Goal: Information Seeking & Learning: Learn about a topic

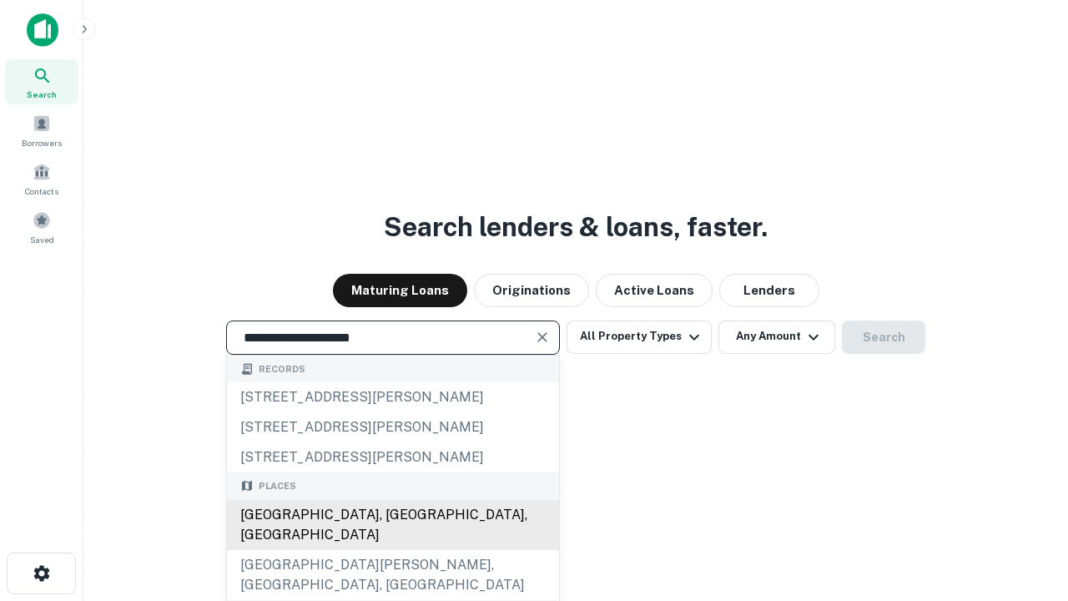
click at [392, 550] on div "[GEOGRAPHIC_DATA], [GEOGRAPHIC_DATA], [GEOGRAPHIC_DATA]" at bounding box center [393, 525] width 332 height 50
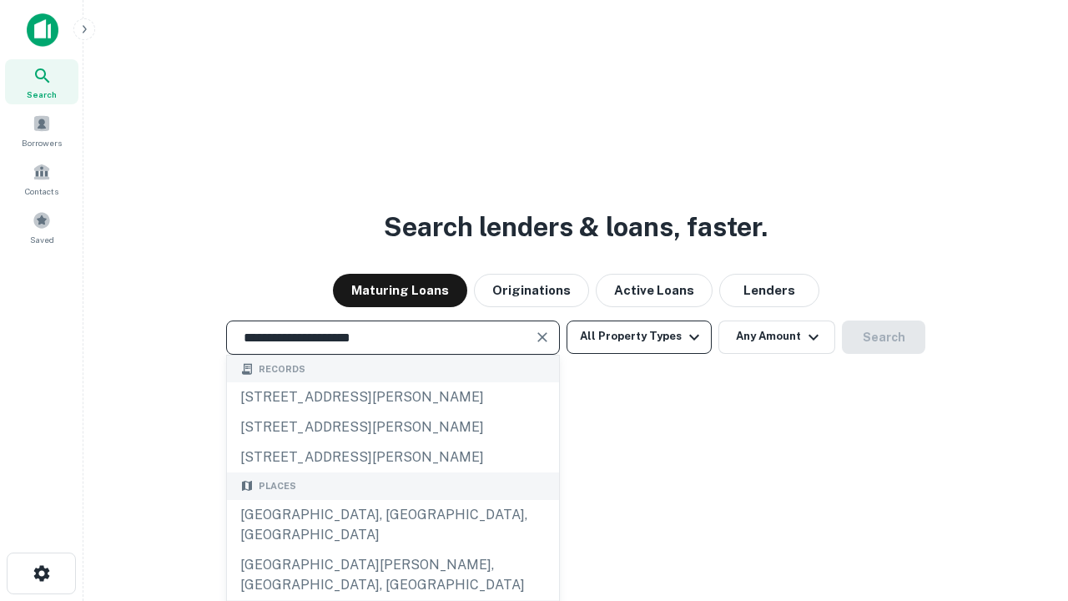
type input "**********"
click at [639, 336] on button "All Property Types" at bounding box center [638, 336] width 145 height 33
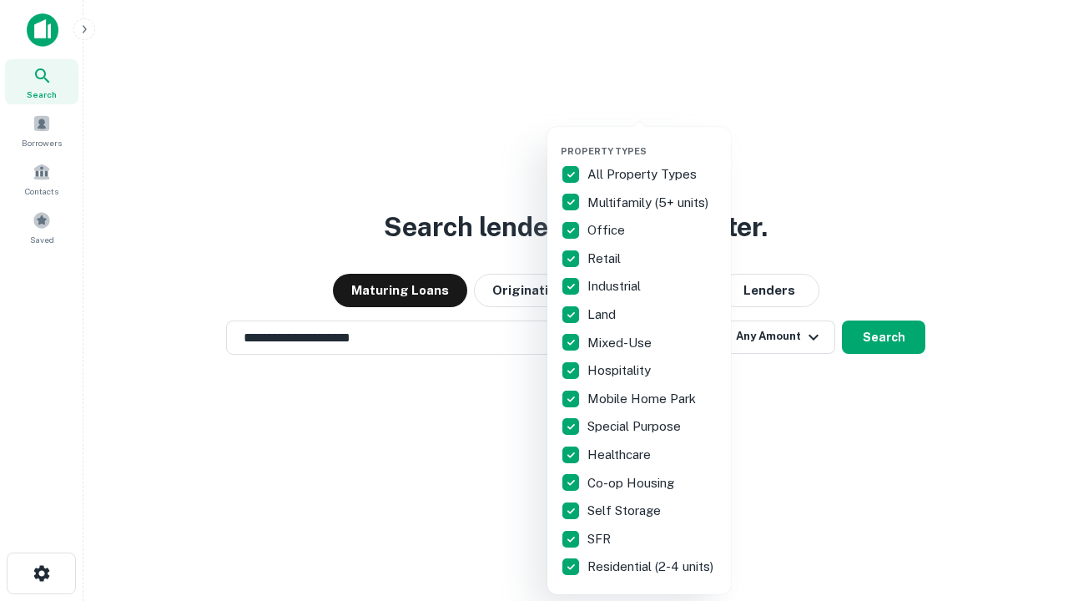
click at [652, 140] on button "button" at bounding box center [651, 140] width 183 height 1
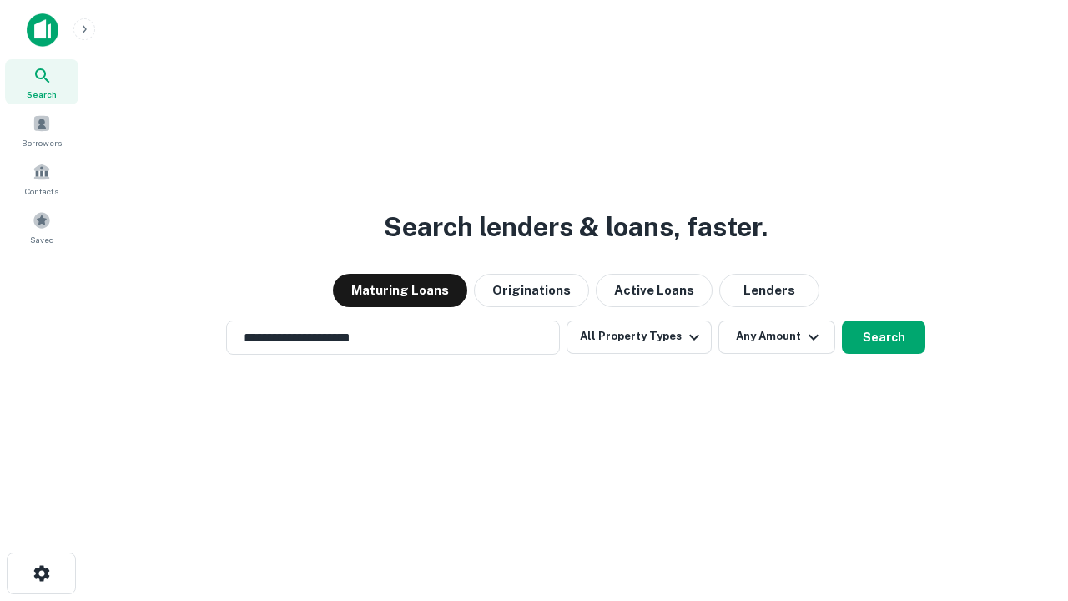
scroll to position [26, 0]
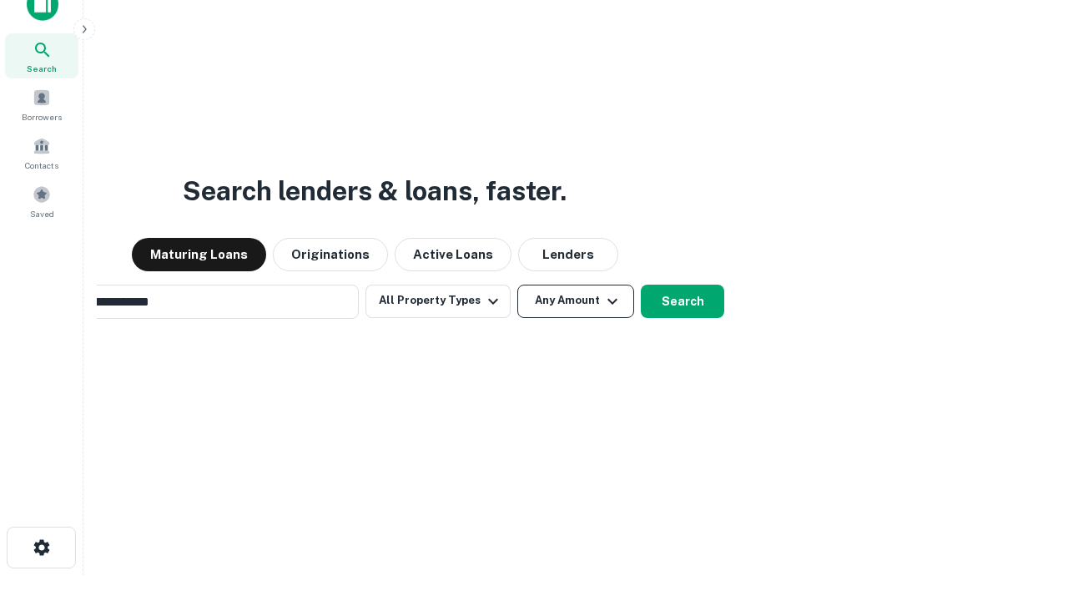
click at [517, 284] on button "Any Amount" at bounding box center [575, 300] width 117 height 33
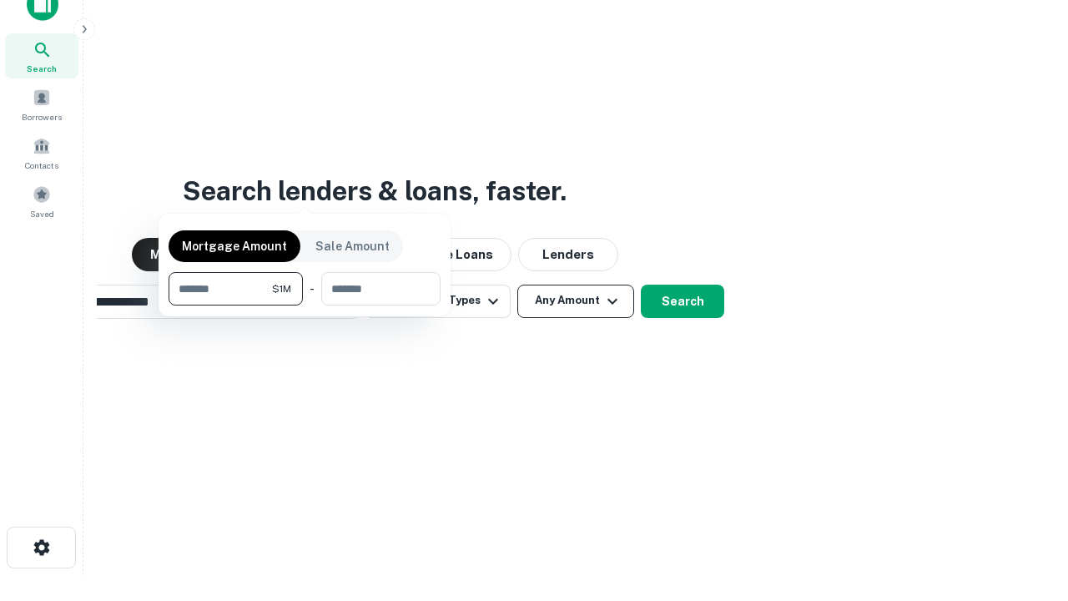
scroll to position [27, 0]
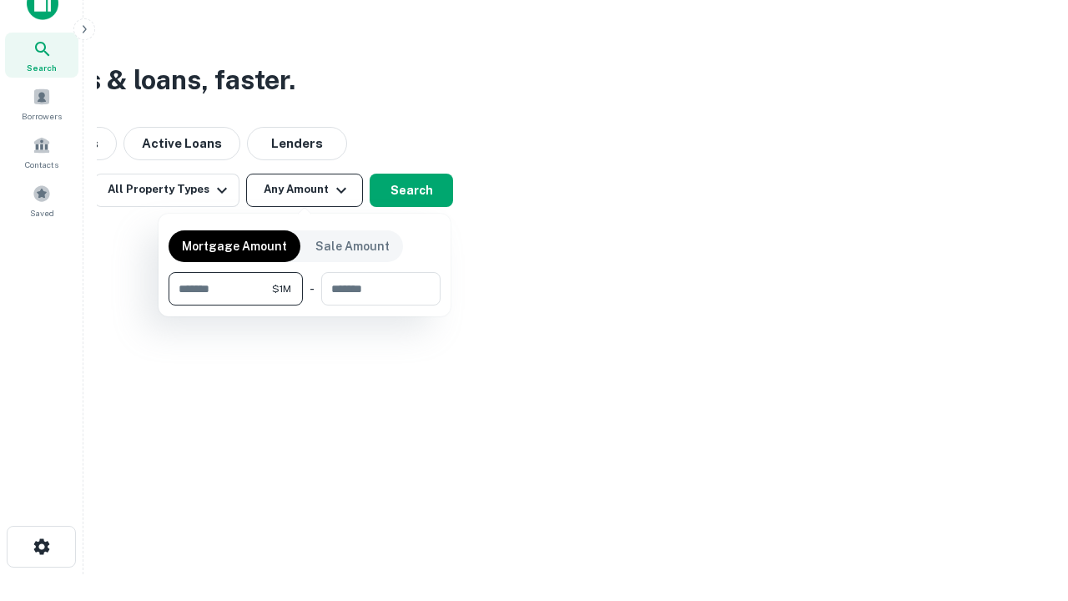
type input "*******"
click at [304, 305] on button "button" at bounding box center [304, 305] width 272 height 1
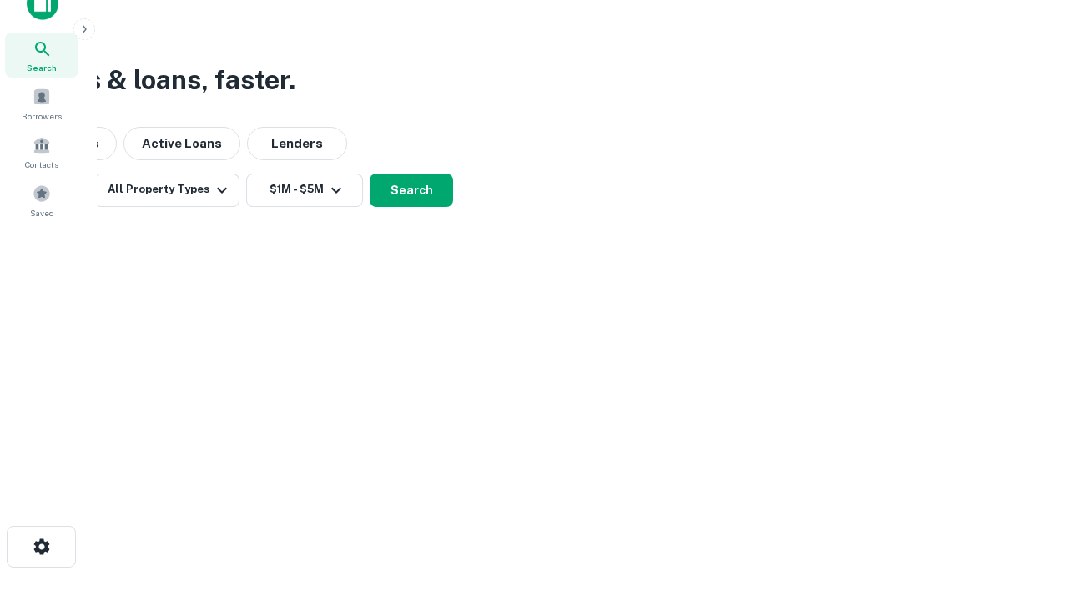
scroll to position [26, 0]
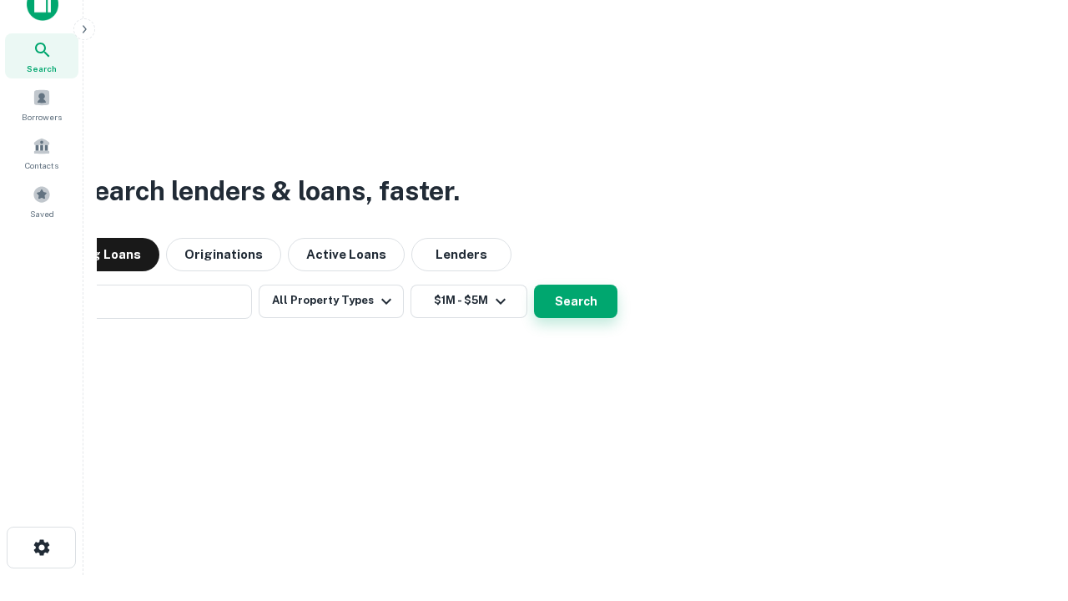
click at [534, 284] on button "Search" at bounding box center [575, 300] width 83 height 33
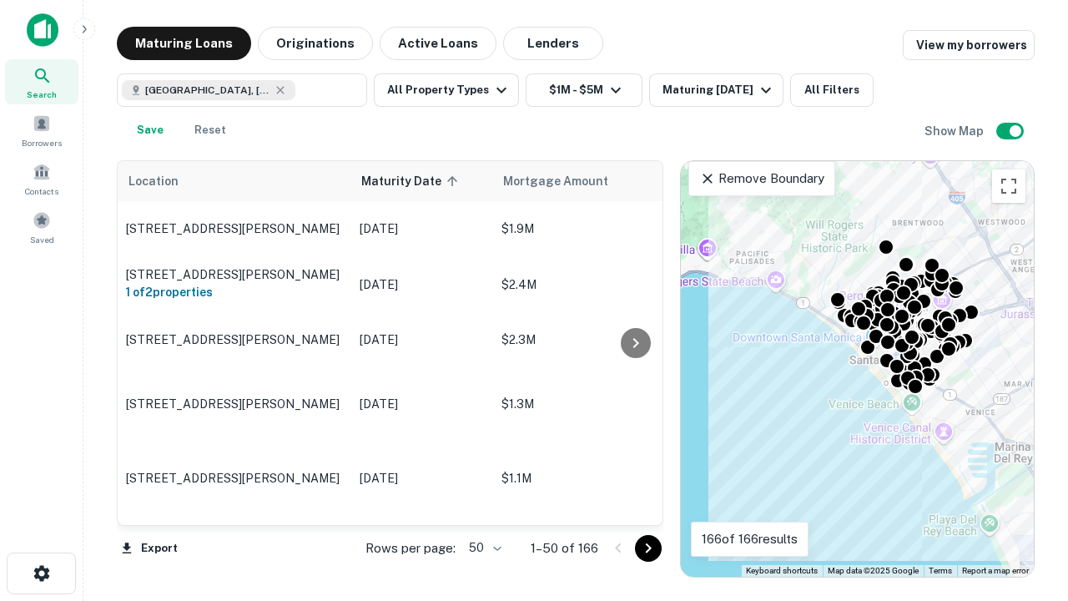
click at [482, 547] on body "Search Borrowers Contacts Saved Maturing Loans Originations Active Loans Lender…" at bounding box center [534, 300] width 1068 height 601
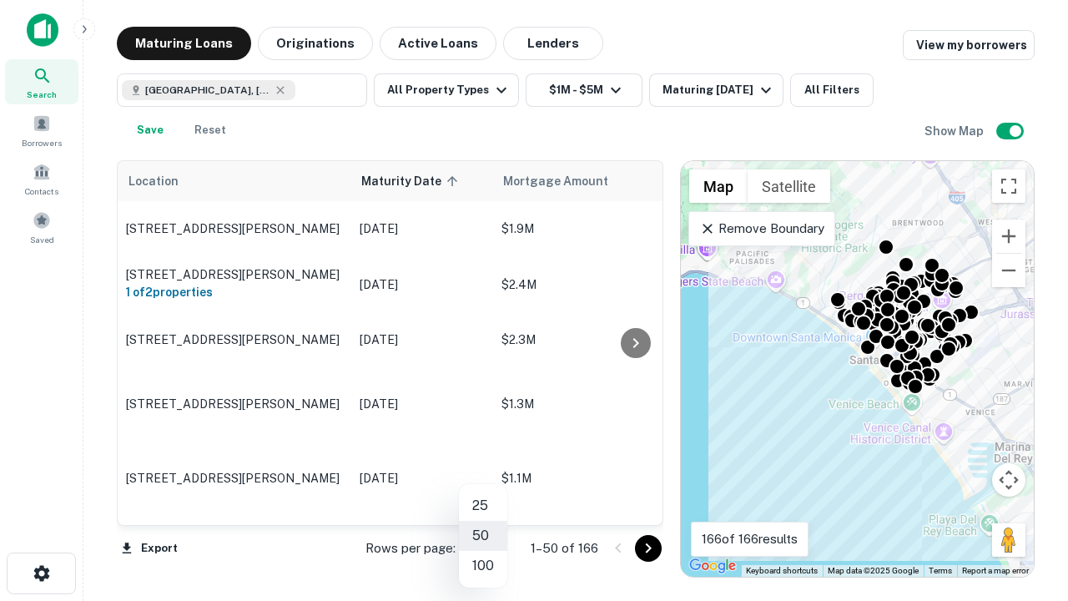
click at [483, 505] on li "25" at bounding box center [483, 505] width 48 height 30
